Goal: Check status: Check status

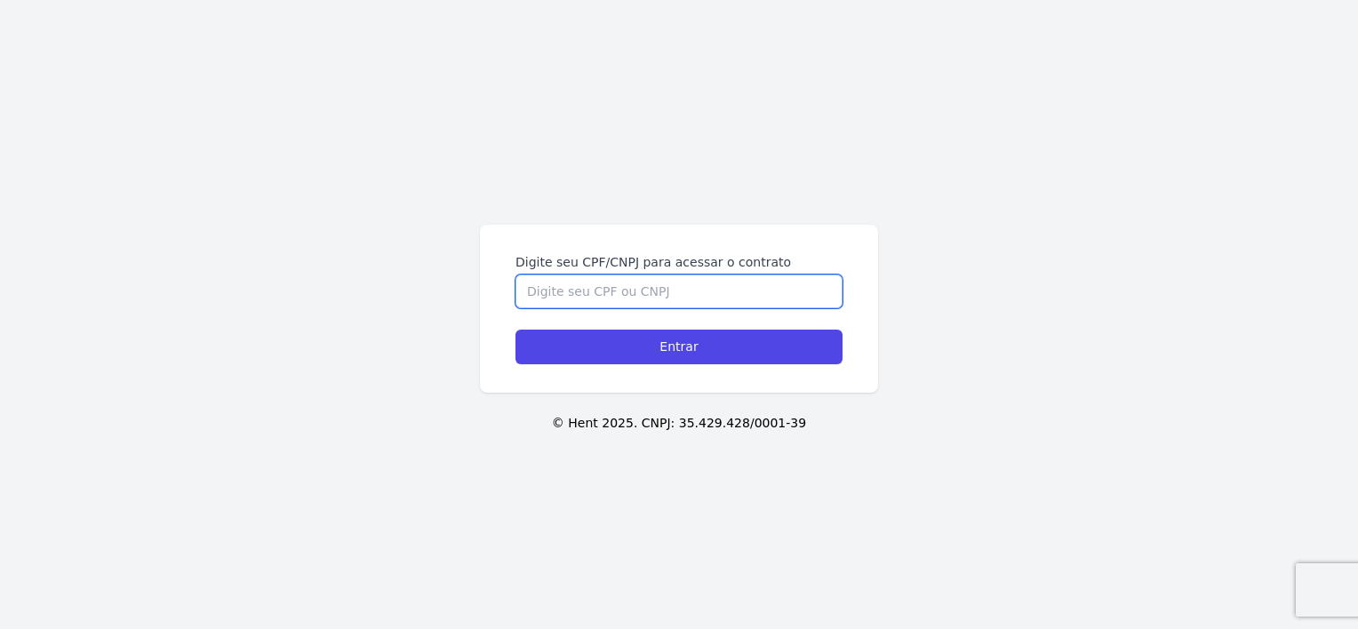
click at [704, 292] on input "Digite seu CPF/CNPJ para acessar o contrato" at bounding box center [679, 292] width 327 height 34
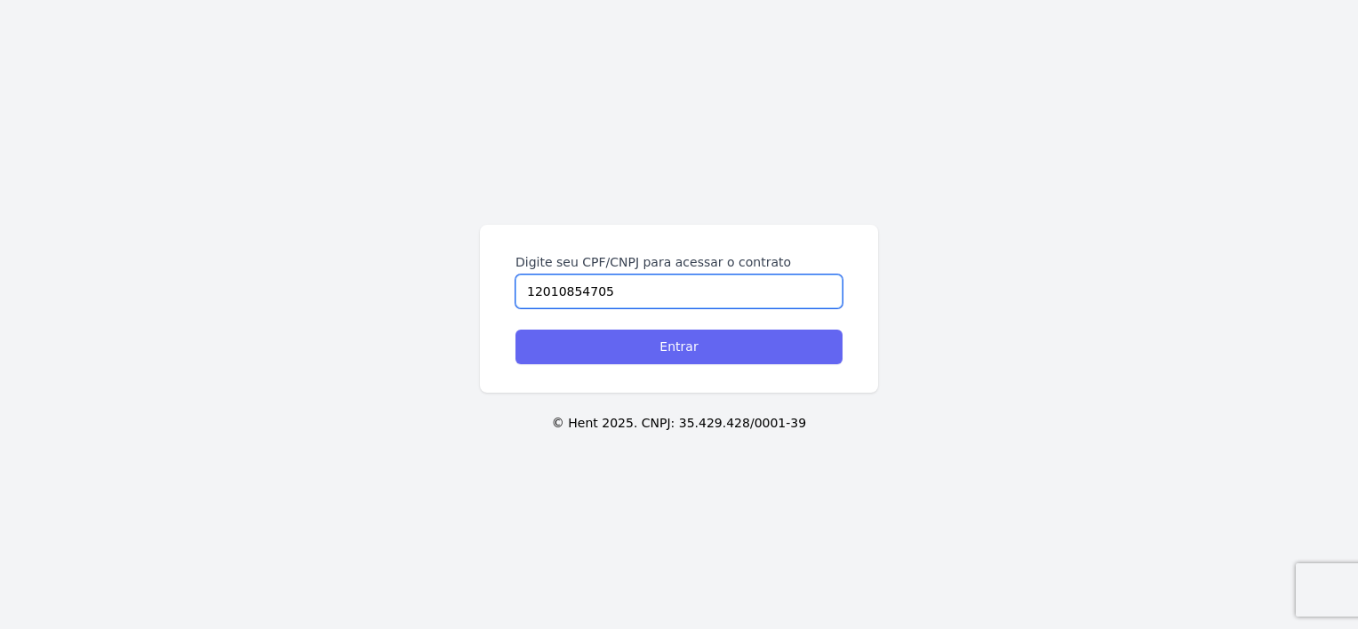
type input "12010854705"
click at [653, 340] on input "Entrar" at bounding box center [679, 347] width 327 height 35
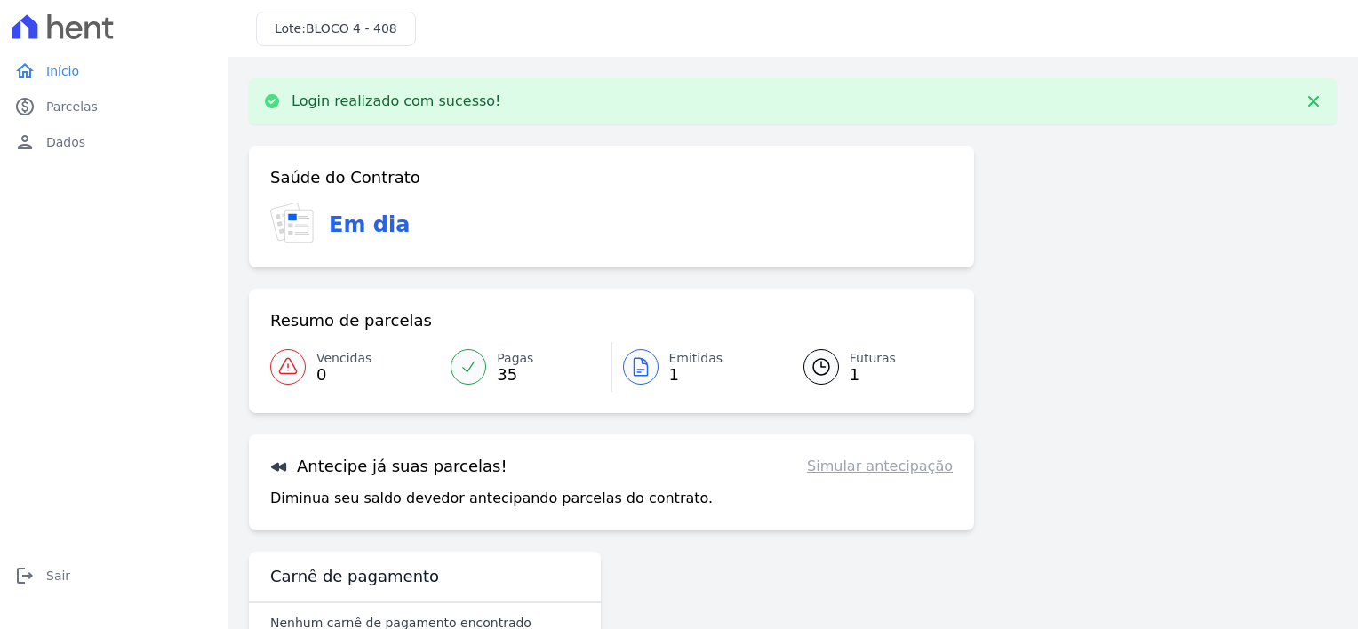
click at [676, 365] on span "Emitidas" at bounding box center [696, 358] width 54 height 19
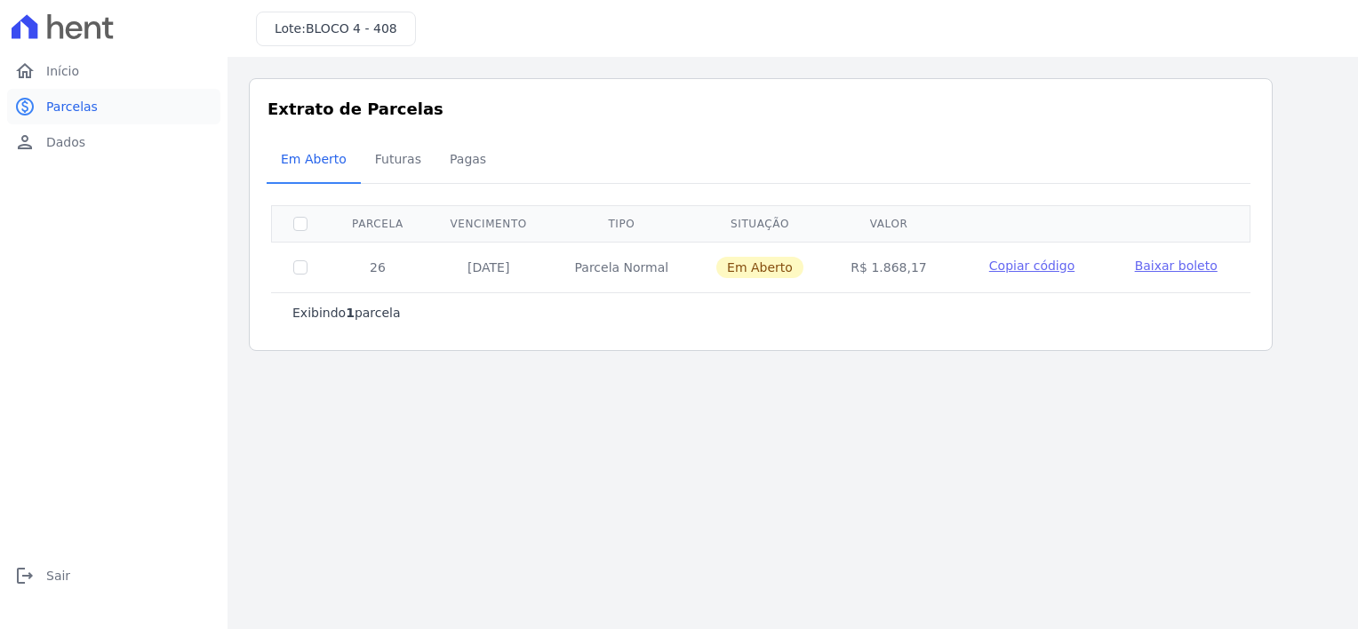
click at [50, 112] on span "Parcelas" at bounding box center [72, 107] width 52 height 18
click at [30, 67] on icon "home" at bounding box center [24, 70] width 21 height 21
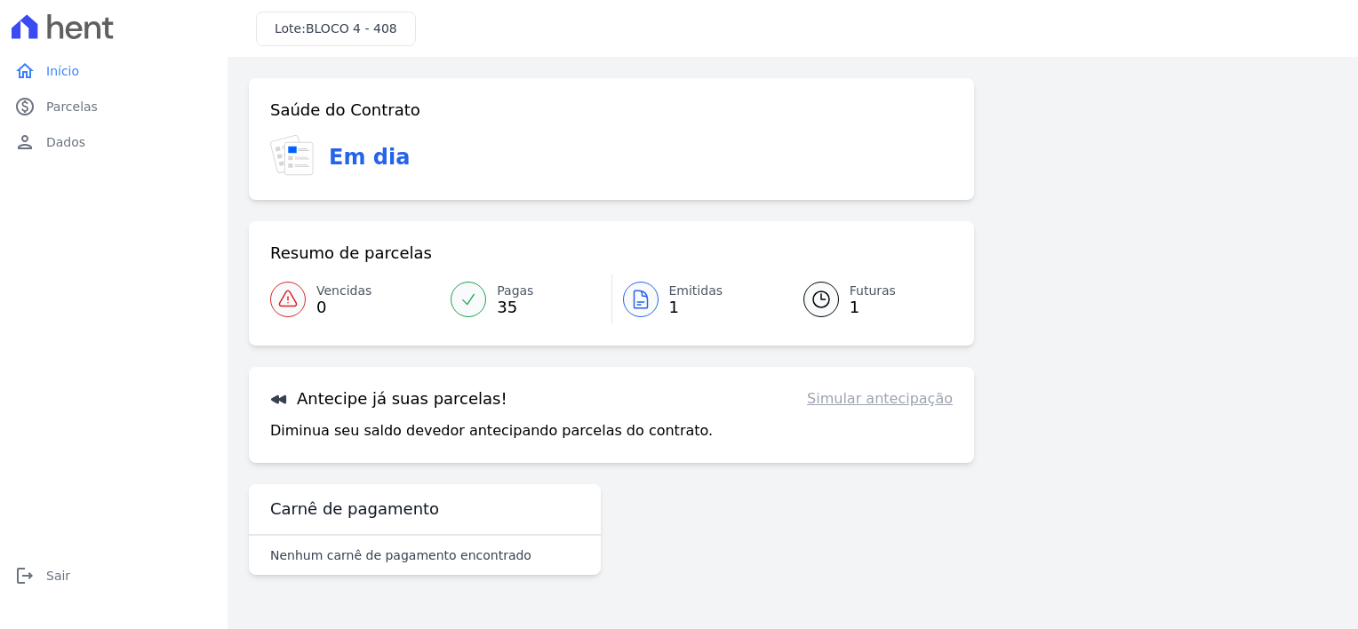
click at [649, 287] on div at bounding box center [641, 300] width 36 height 36
